Goal: Check status

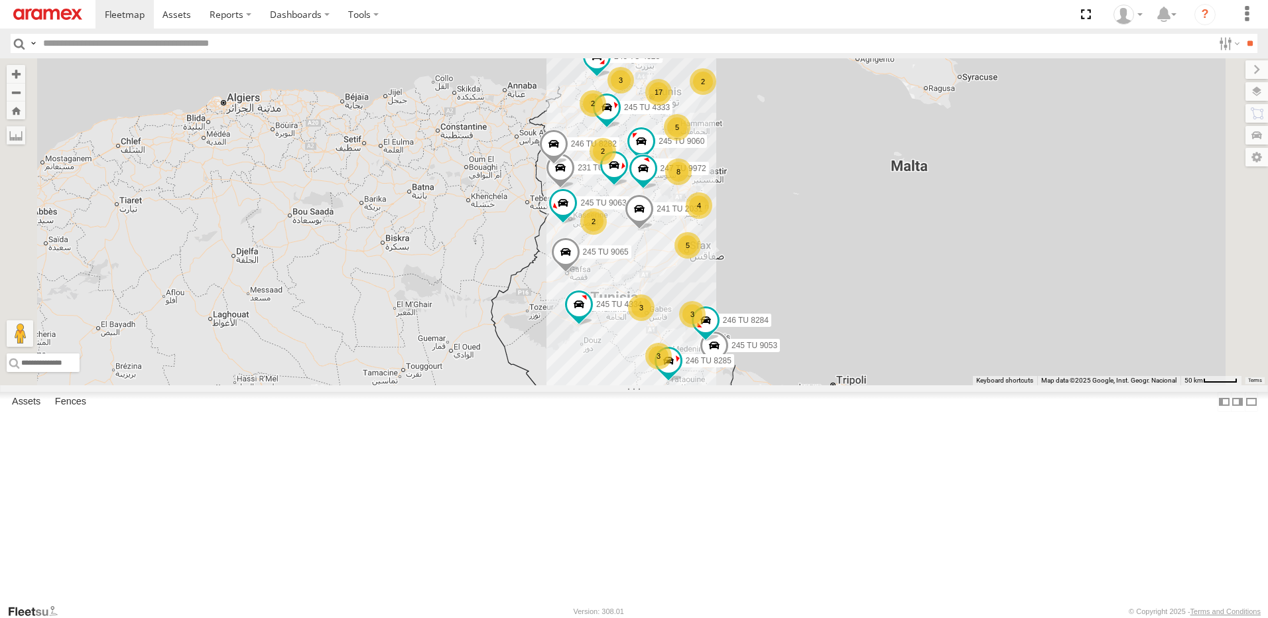
click at [701, 259] on div "5" at bounding box center [687, 245] width 27 height 27
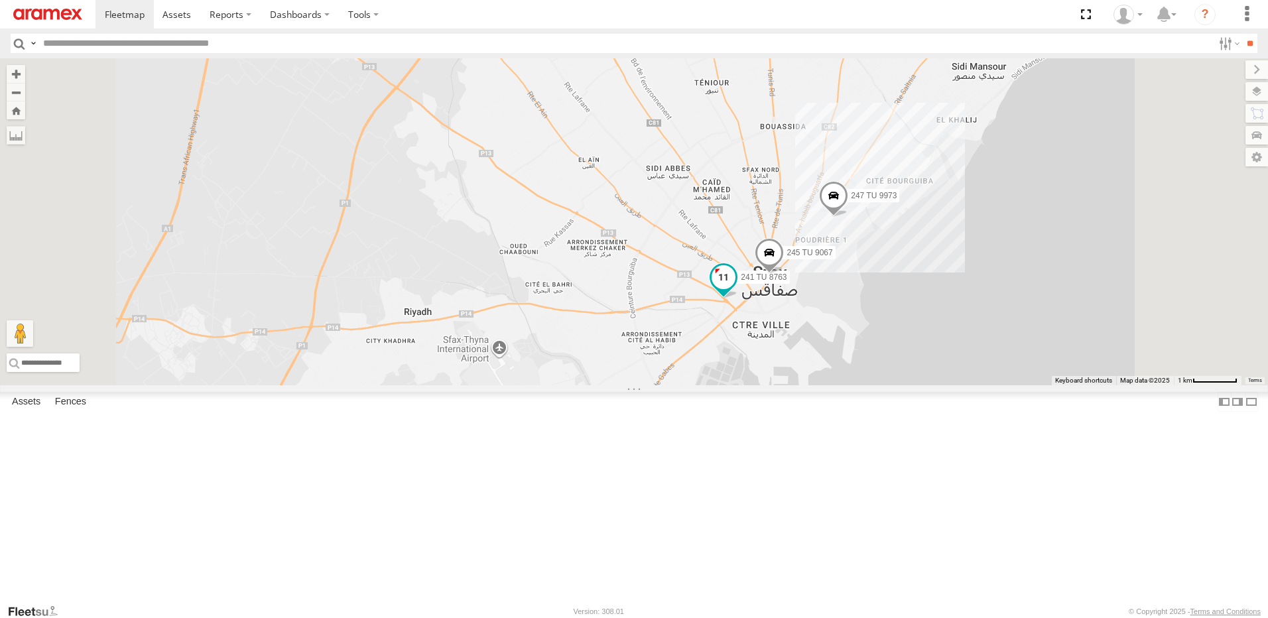
click at [735, 288] on span at bounding box center [724, 277] width 24 height 24
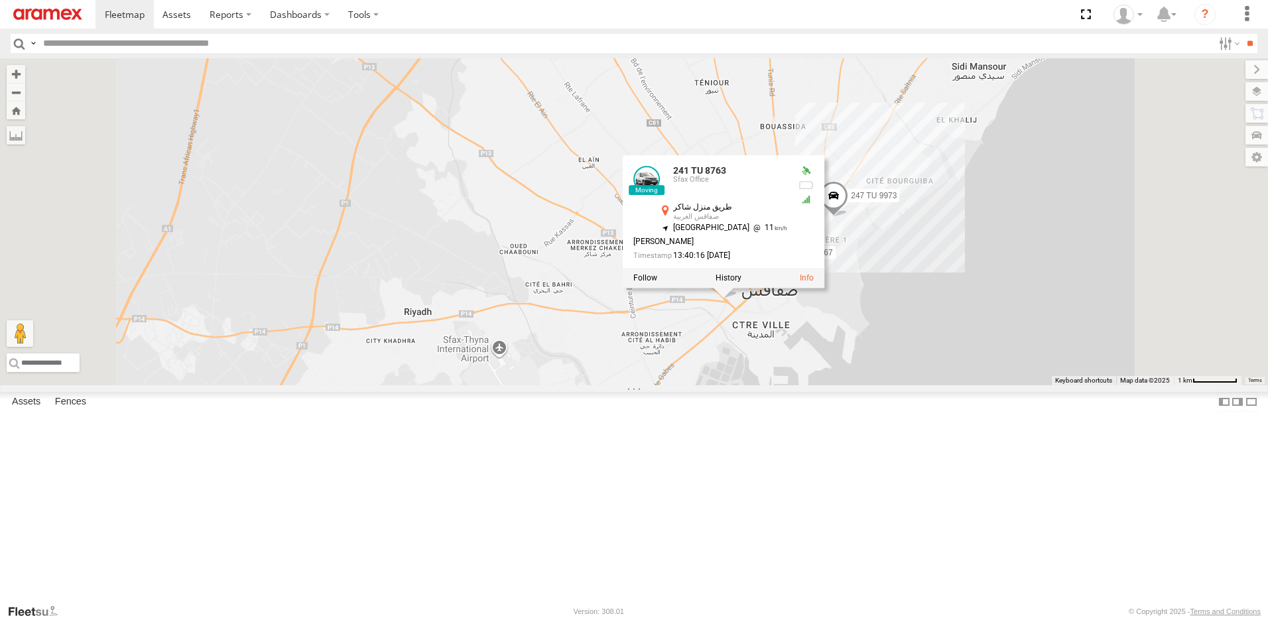
click at [983, 385] on div "245 TU 4334 245 TU 9053 246 TU 8284 231 TU 3163 245 TU 4333 246 TU 8282 245 TU …" at bounding box center [634, 221] width 1268 height 327
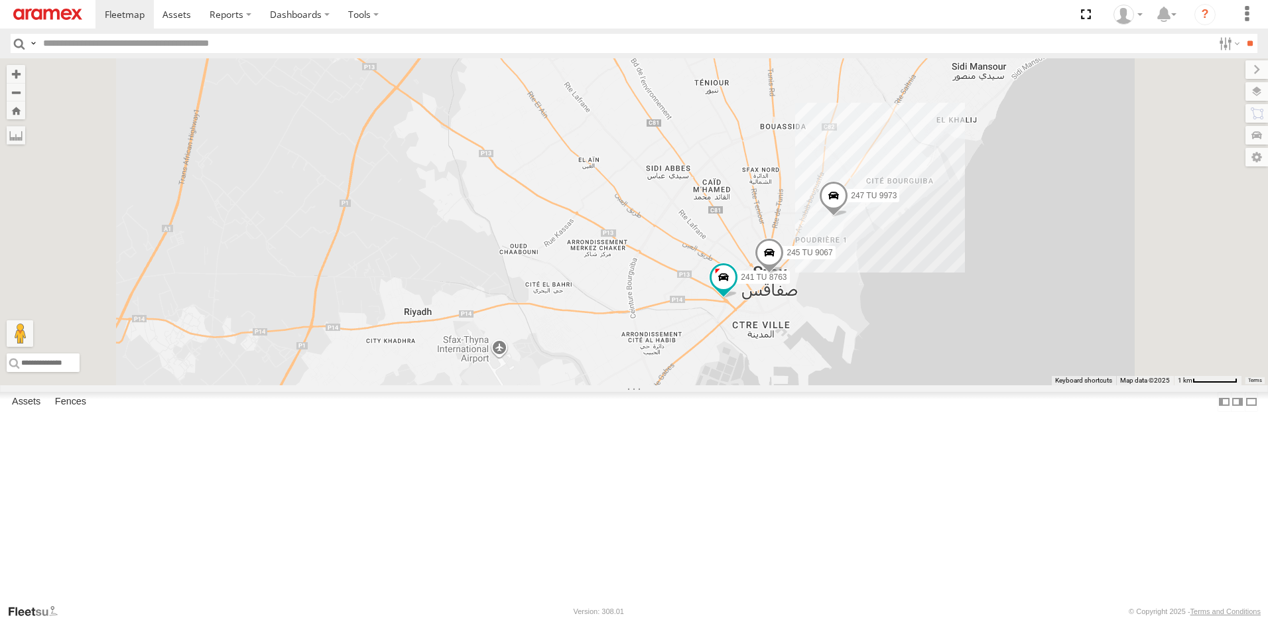
click at [784, 274] on span at bounding box center [769, 256] width 29 height 36
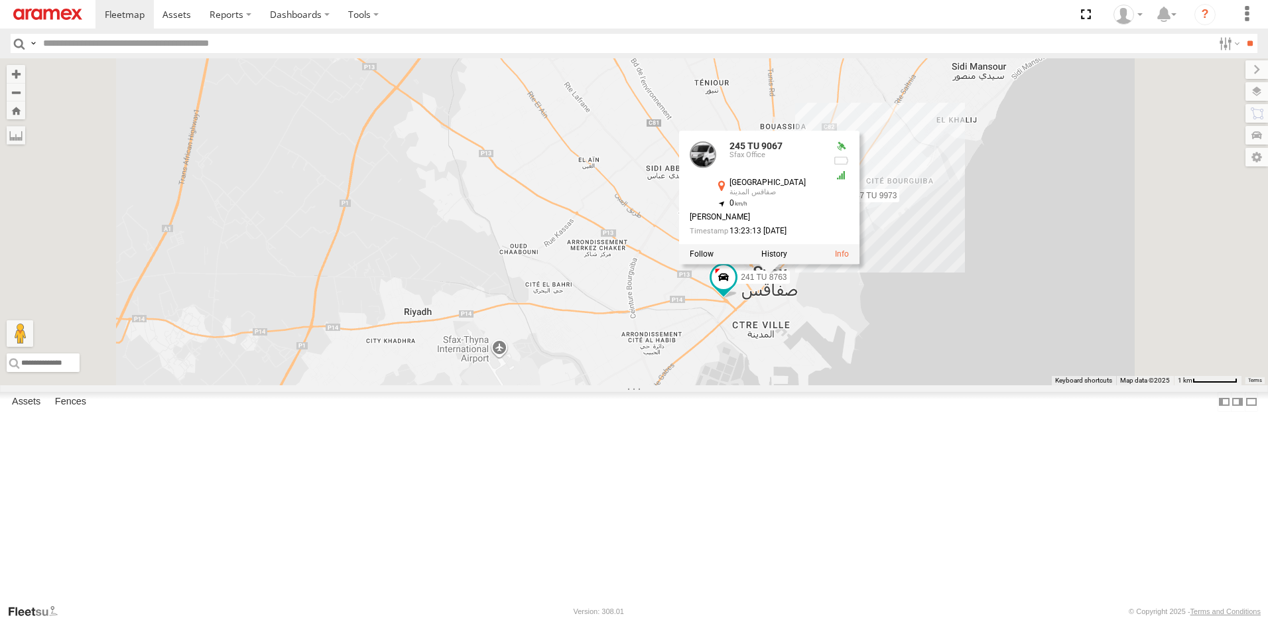
click at [1029, 385] on div "245 TU 4334 245 TU 9053 246 TU 8284 231 TU 3163 245 TU 4333 246 TU 8282 245 TU …" at bounding box center [634, 221] width 1268 height 327
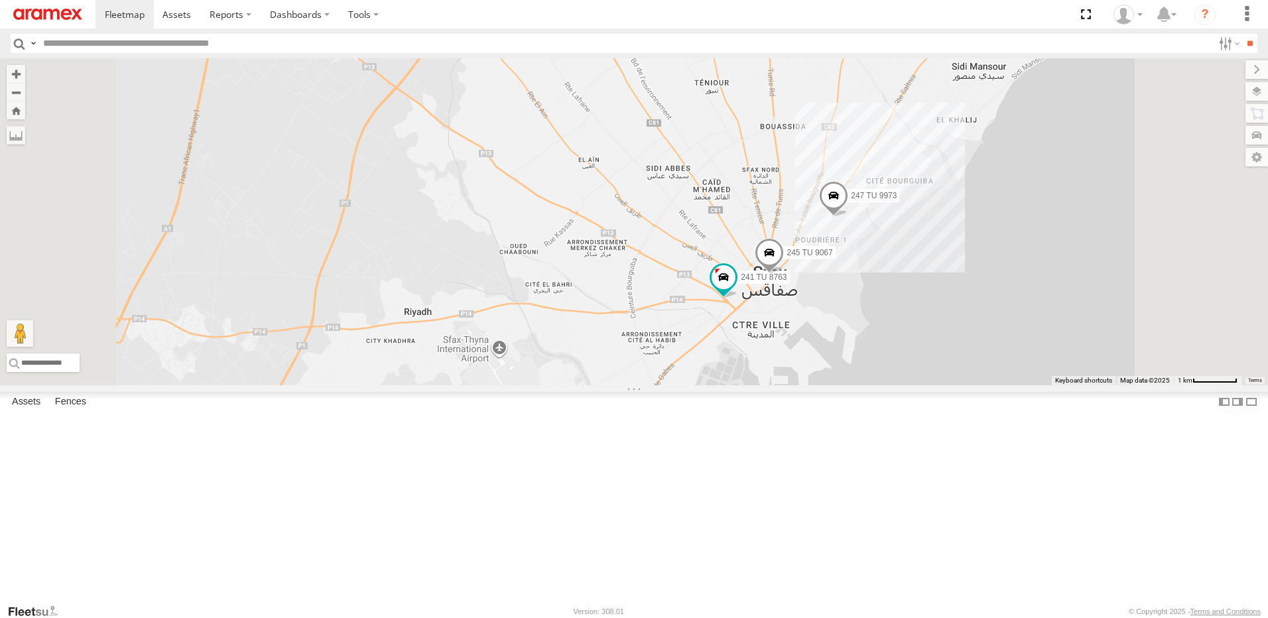
drag, startPoint x: 1049, startPoint y: 340, endPoint x: 1045, endPoint y: 402, distance: 61.8
click at [1045, 385] on div "245 TU 4334 245 TU 9053 246 TU 8284 231 TU 3163 245 TU 4333 246 TU 8282 245 TU …" at bounding box center [634, 221] width 1268 height 327
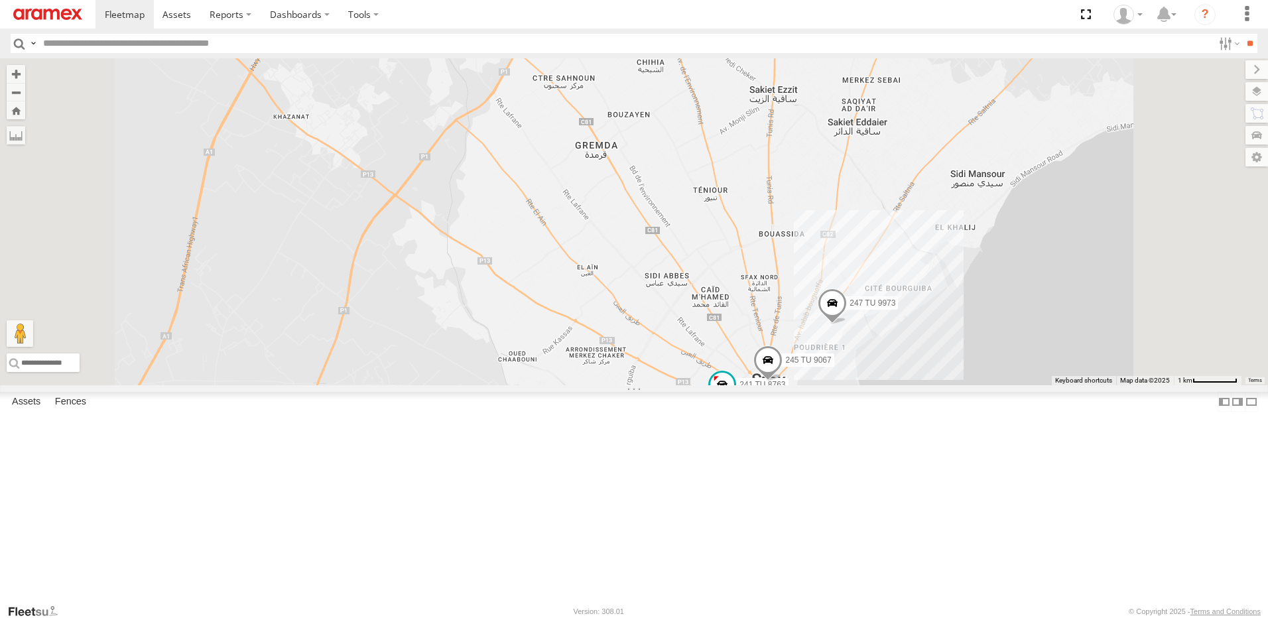
drag, startPoint x: 1058, startPoint y: 311, endPoint x: 1062, endPoint y: 360, distance: 49.2
click at [1062, 360] on div "245 TU 4334 245 TU 9053 246 TU 8284 231 TU 3163 245 TU 4333 246 TU 8282 245 TU …" at bounding box center [634, 221] width 1268 height 327
